Goal: Information Seeking & Learning: Learn about a topic

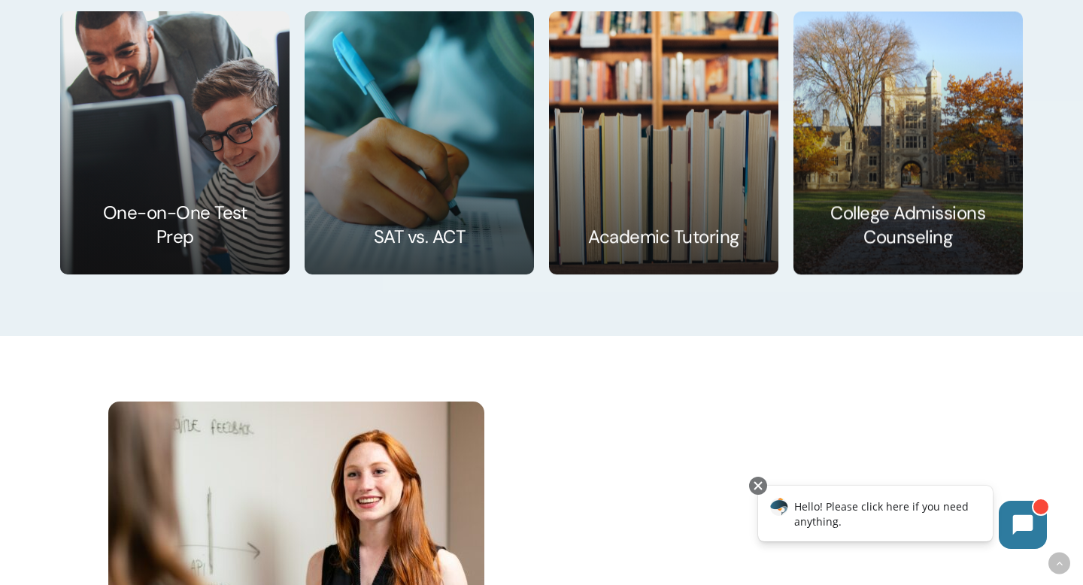
scroll to position [2431, 0]
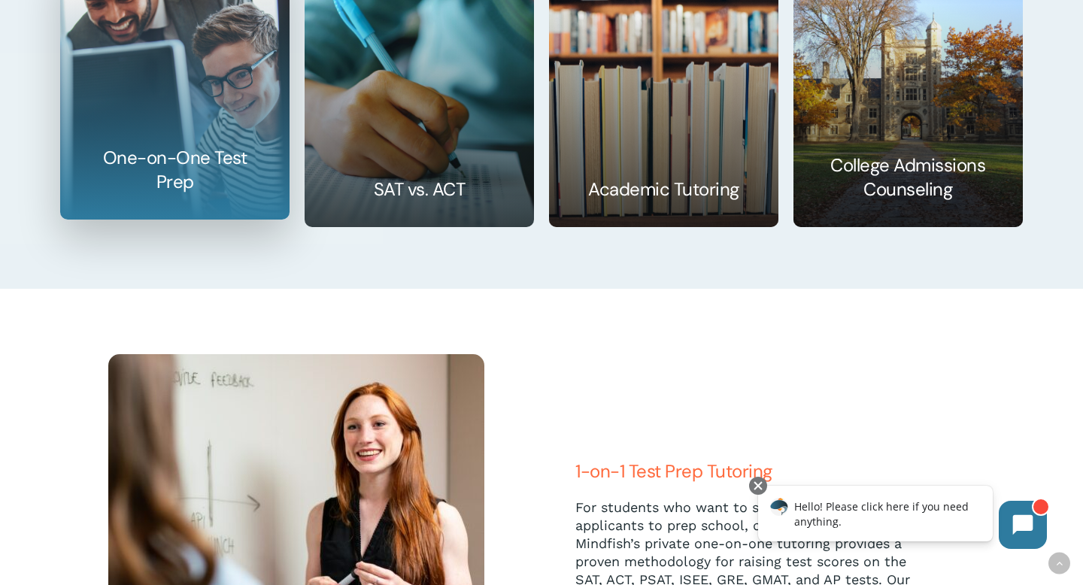
click at [157, 180] on link at bounding box center [175, 88] width 228 height 262
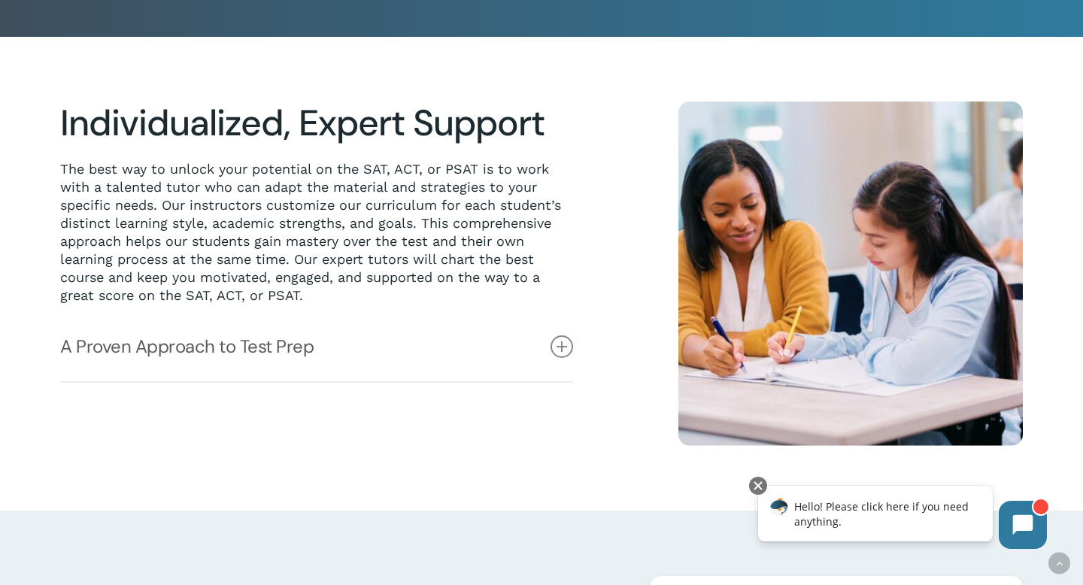
scroll to position [352, 0]
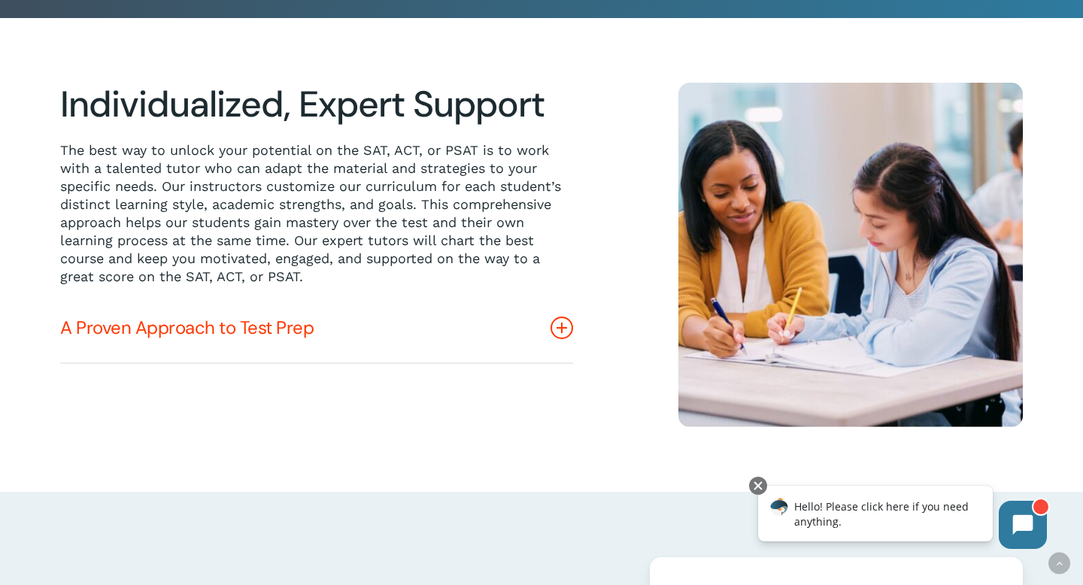
click at [566, 325] on icon at bounding box center [562, 328] width 23 height 23
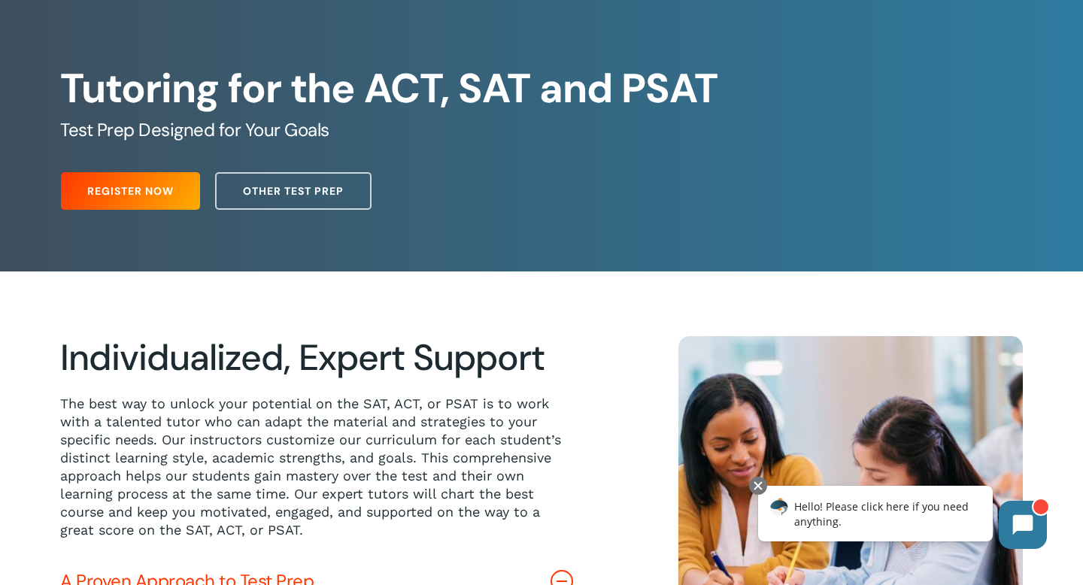
scroll to position [0, 0]
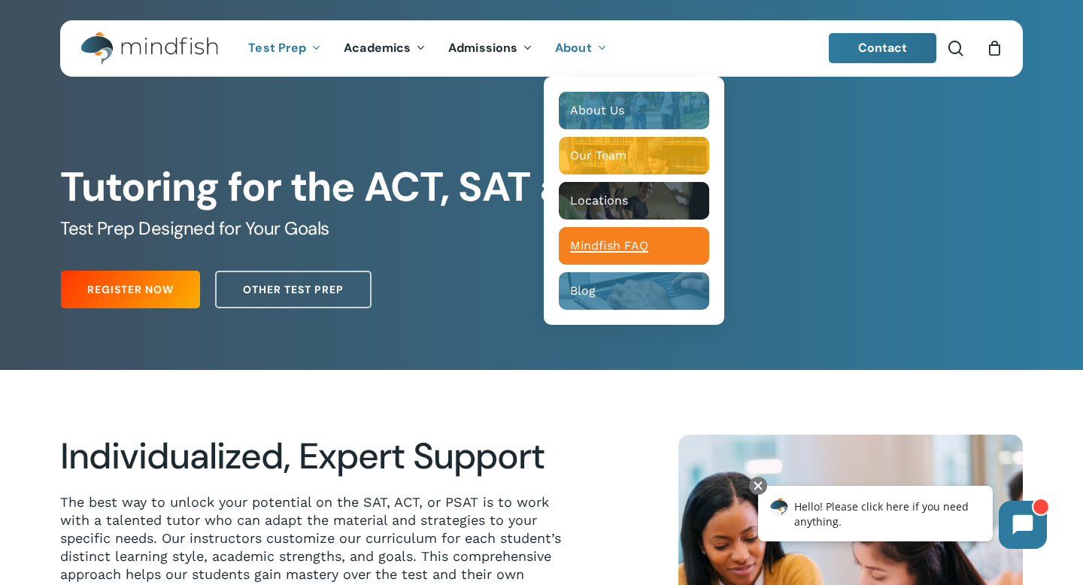
click at [627, 247] on span "Mindfish FAQ" at bounding box center [609, 245] width 78 height 14
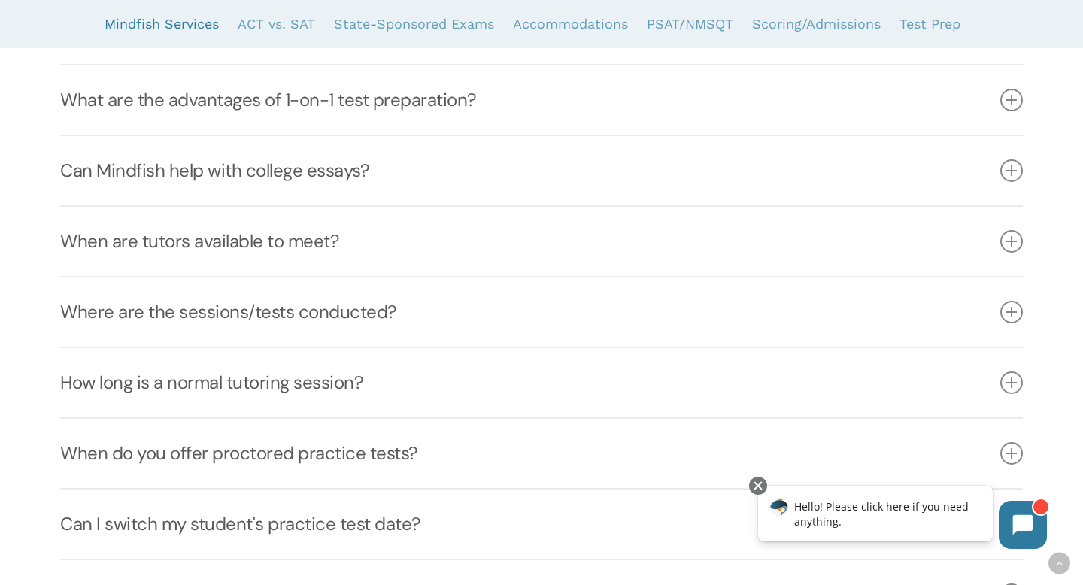
scroll to position [681, 0]
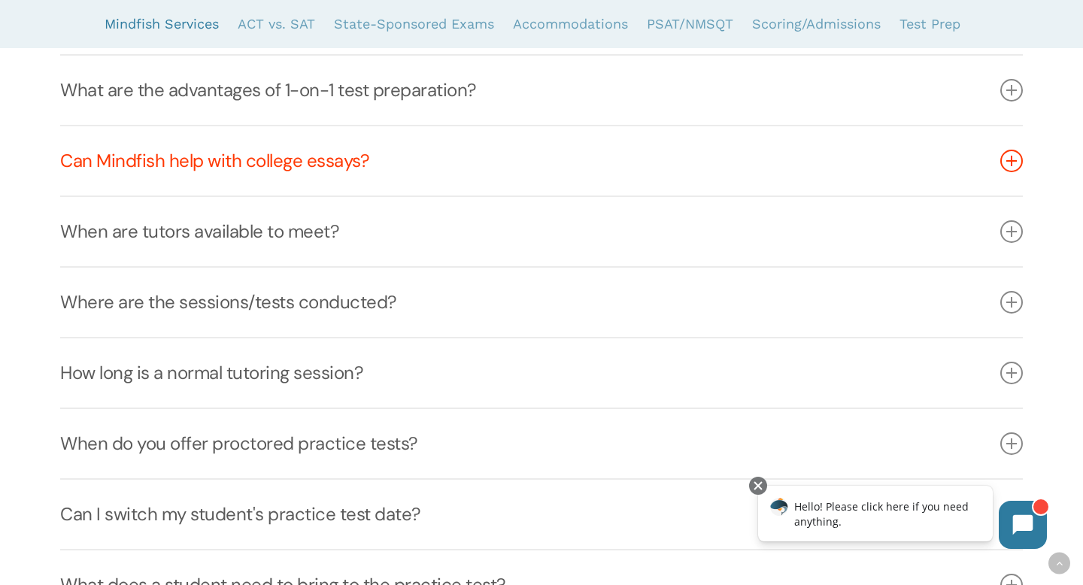
click at [1013, 157] on icon at bounding box center [1012, 161] width 23 height 23
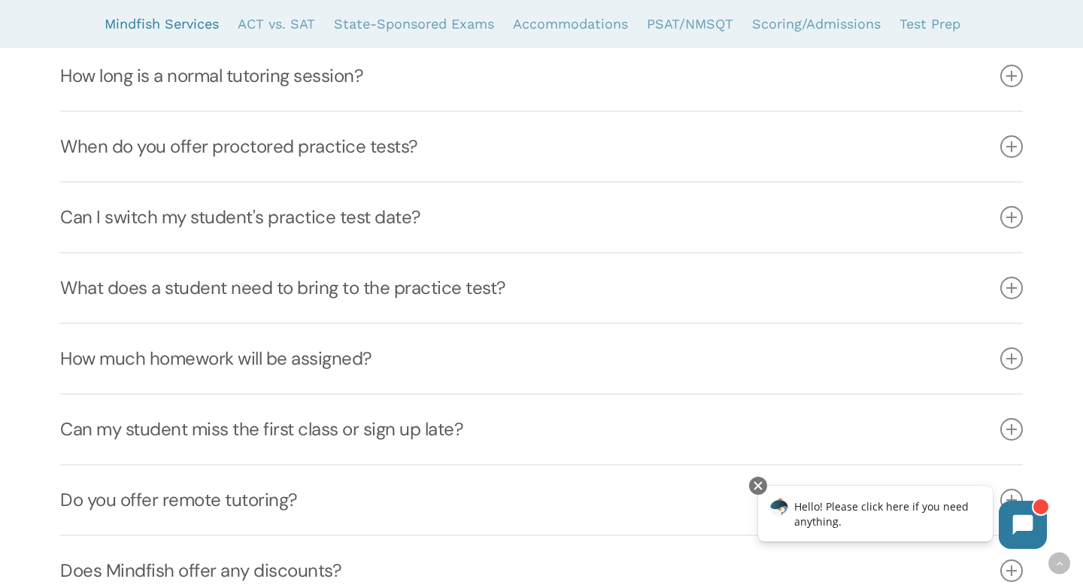
scroll to position [1037, 0]
click at [1007, 214] on icon at bounding box center [1012, 216] width 23 height 23
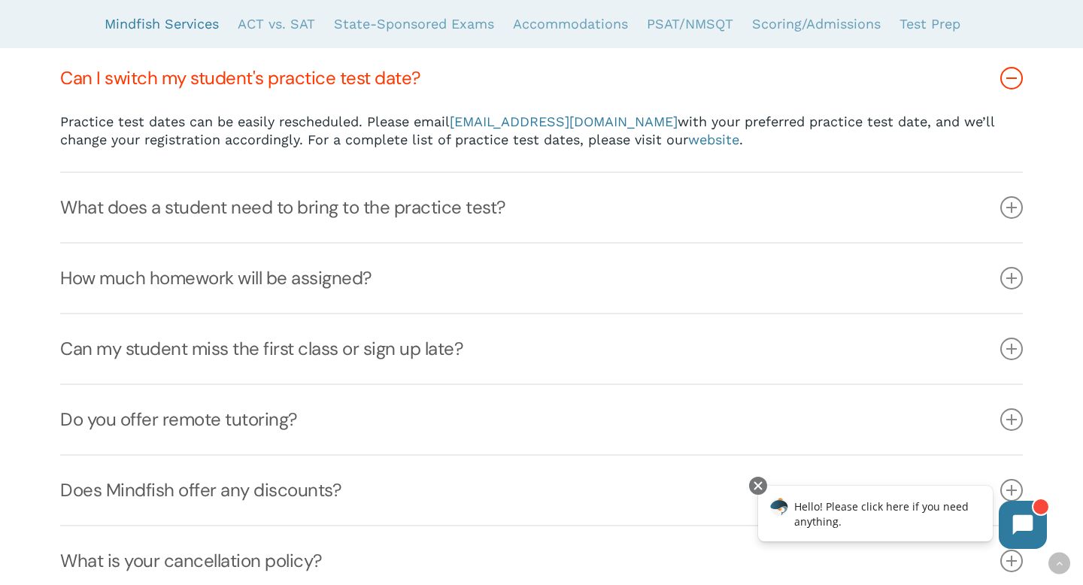
scroll to position [1123, 0]
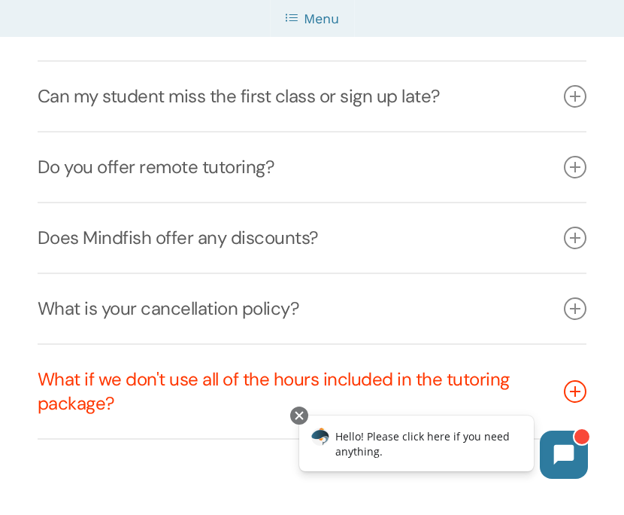
scroll to position [1441, 0]
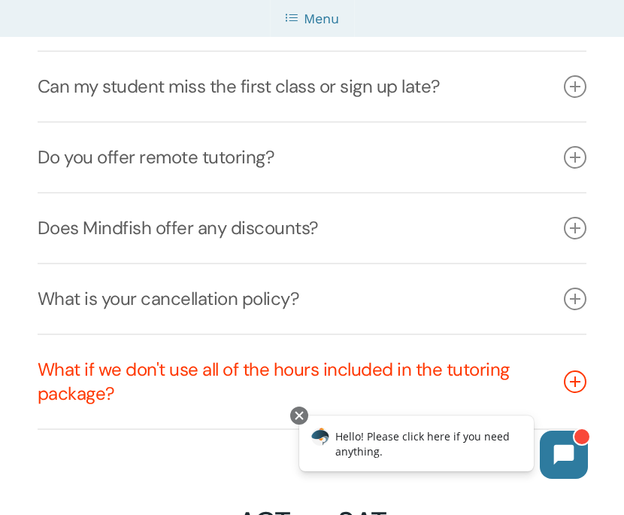
click at [570, 383] on icon at bounding box center [575, 381] width 23 height 23
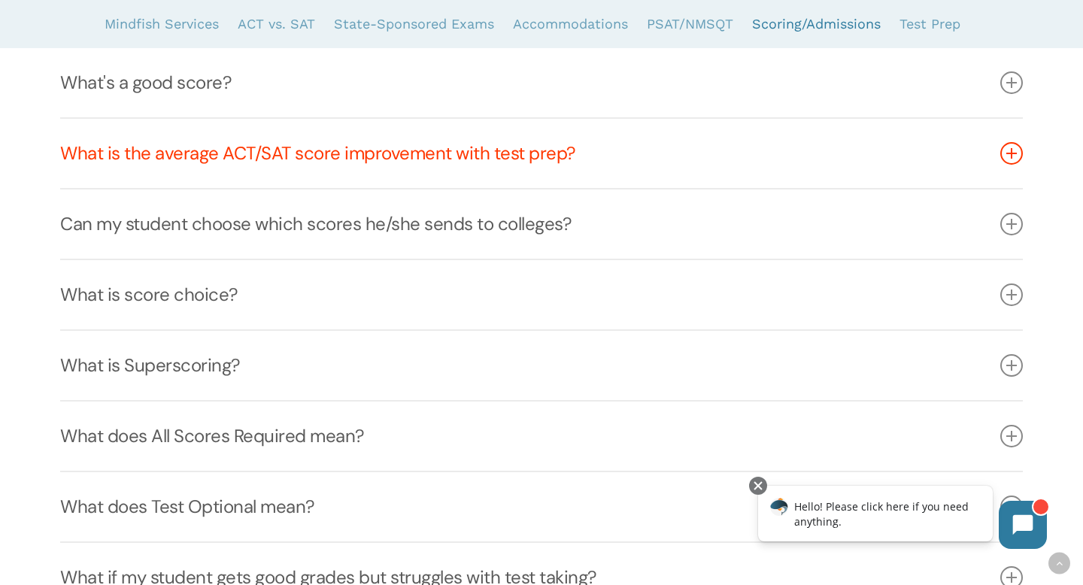
scroll to position [4025, 0]
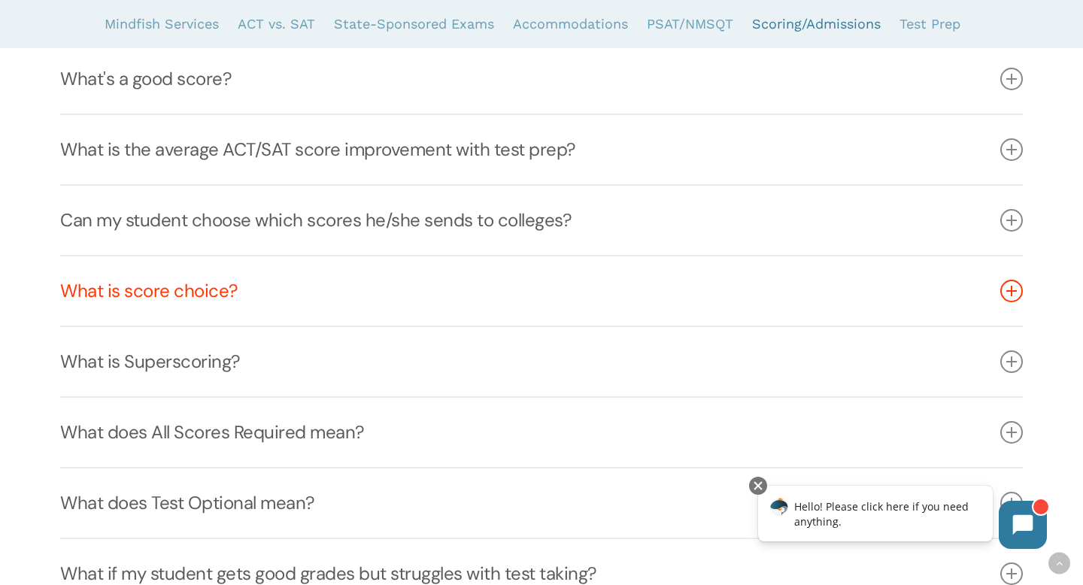
click at [1011, 284] on icon at bounding box center [1012, 291] width 23 height 23
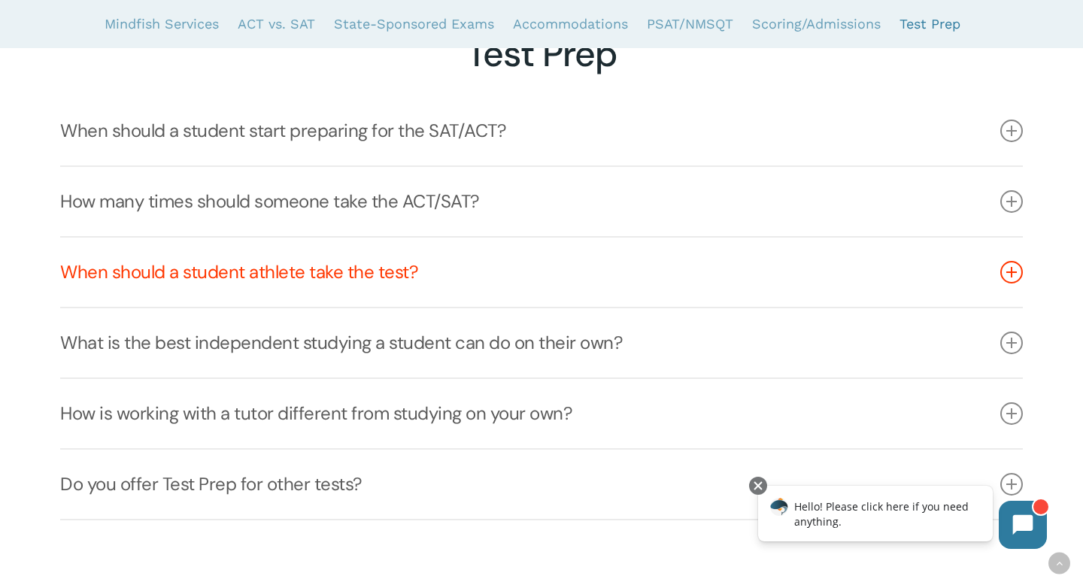
scroll to position [4886, 0]
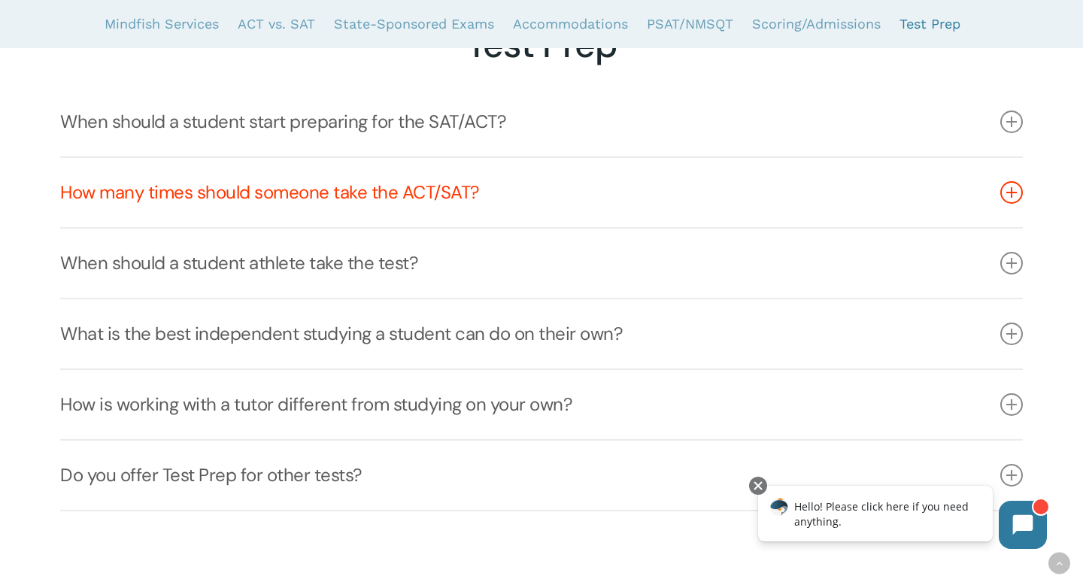
click at [1004, 198] on icon at bounding box center [1012, 192] width 23 height 23
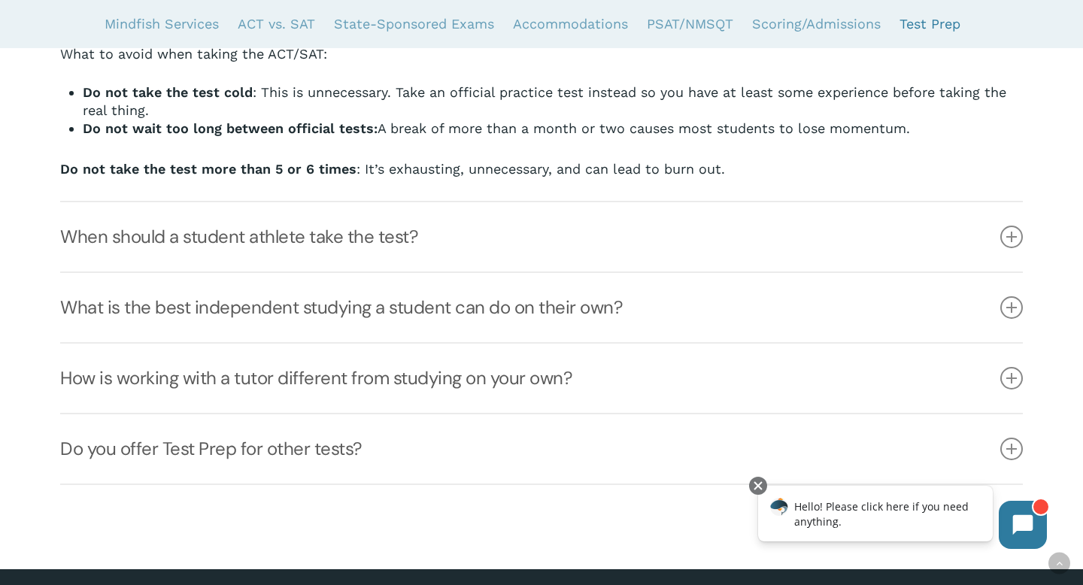
scroll to position [5170, 0]
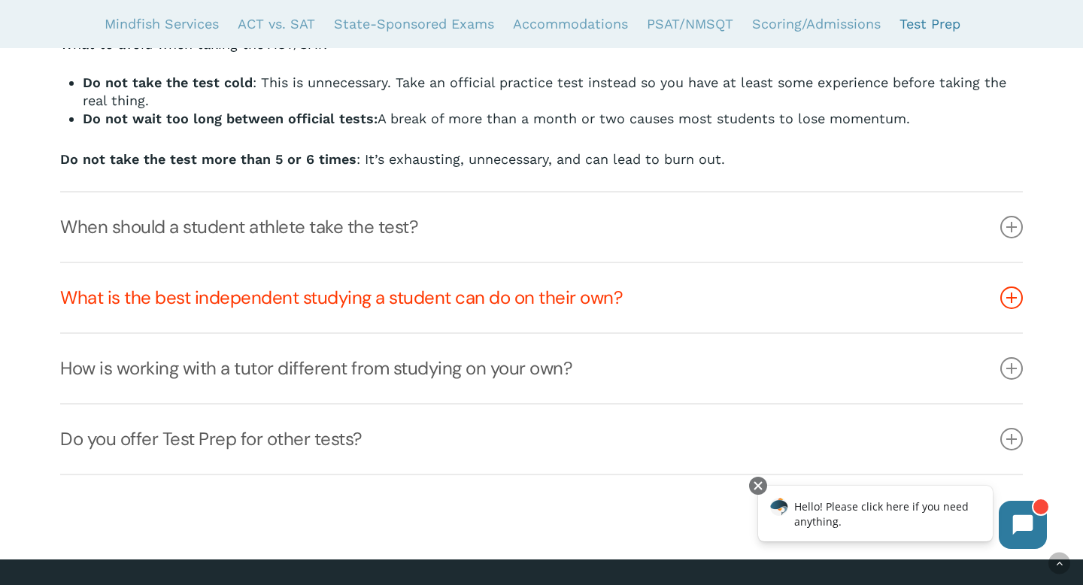
click at [1016, 302] on icon at bounding box center [1012, 298] width 23 height 23
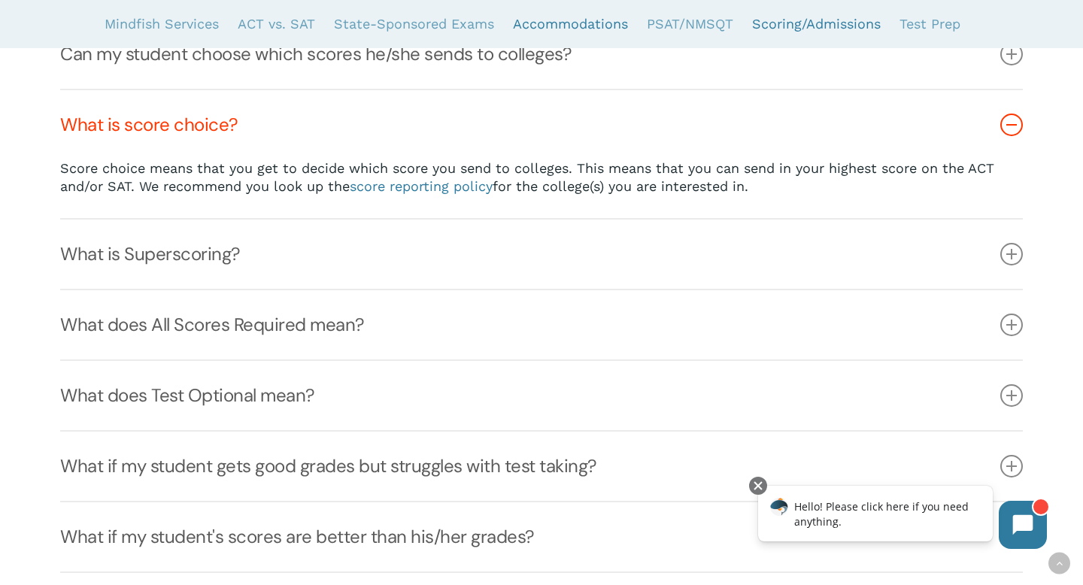
scroll to position [4171, 0]
